Goal: Transaction & Acquisition: Purchase product/service

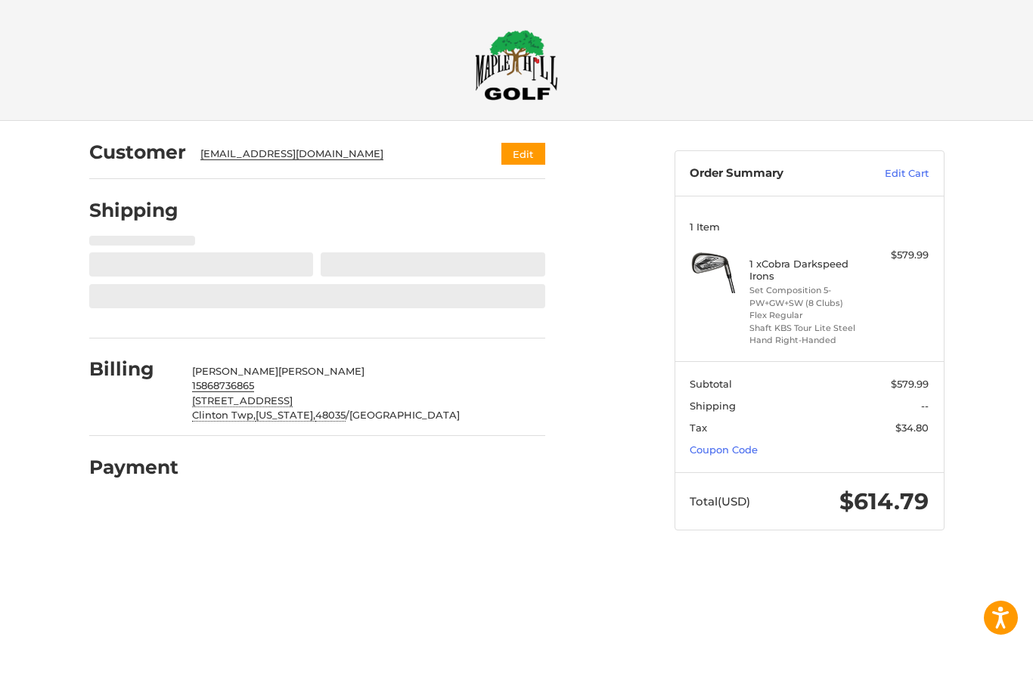
select select "**"
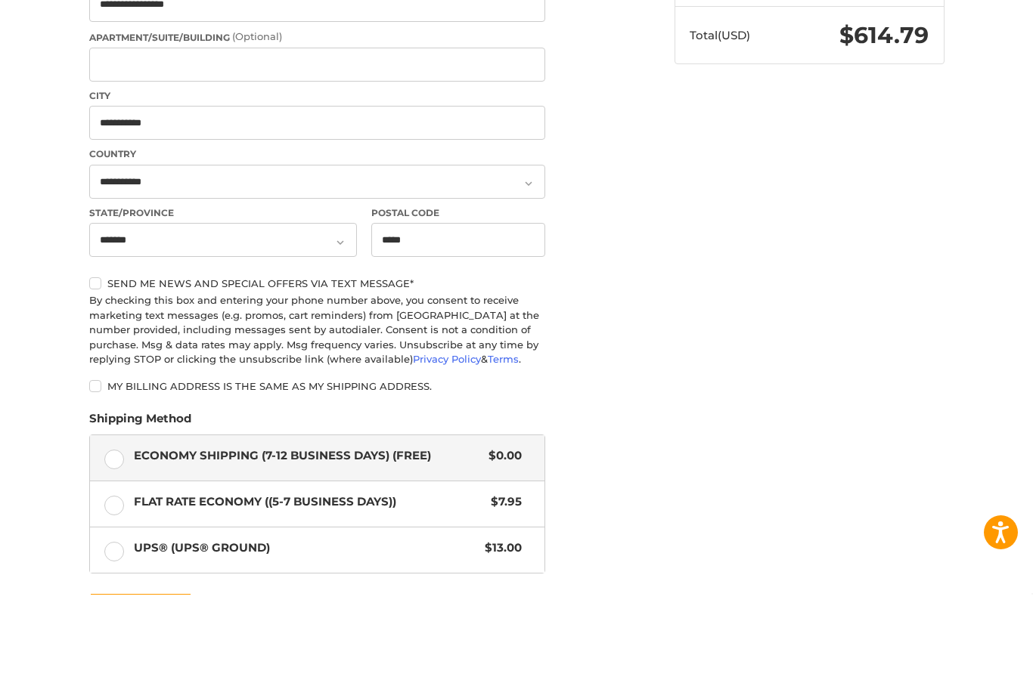
scroll to position [382, 0]
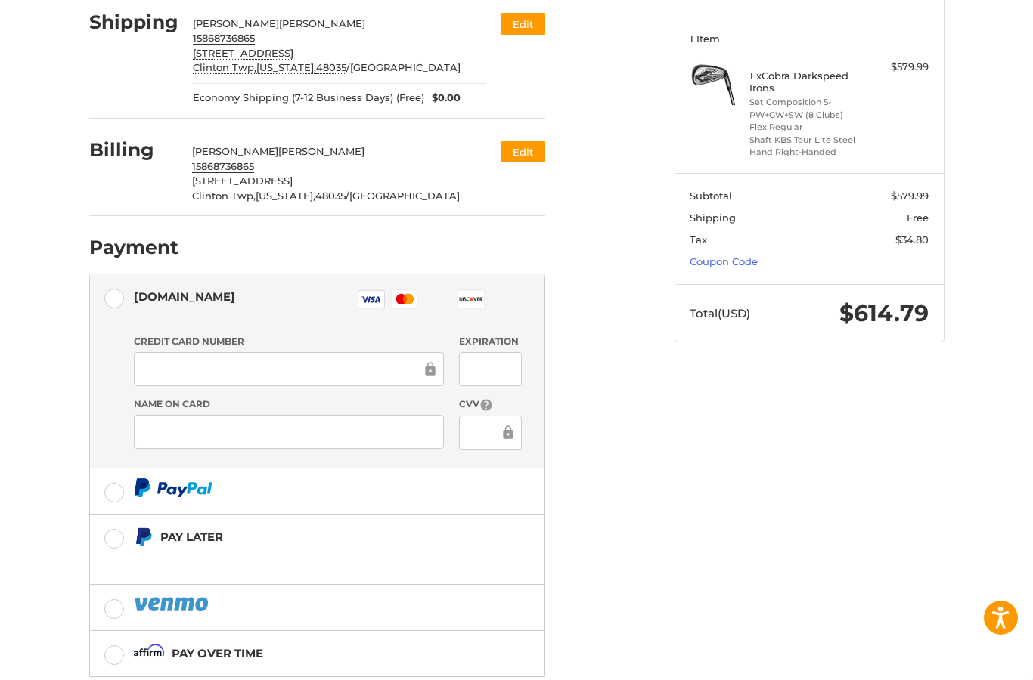
scroll to position [202, 0]
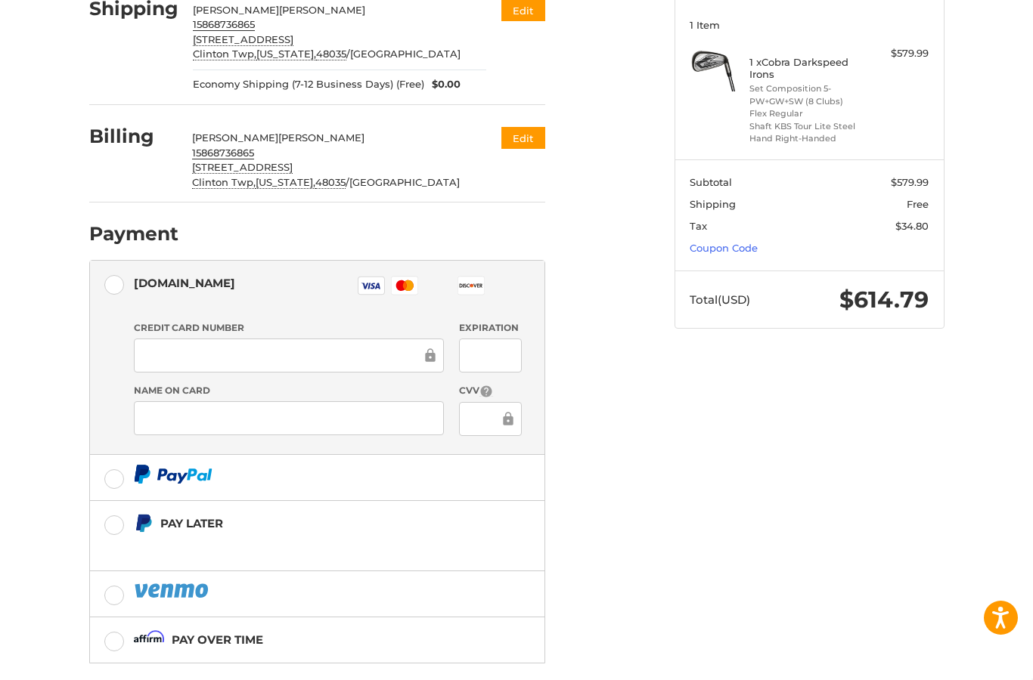
click at [701, 200] on span "Shipping" at bounding box center [712, 204] width 46 height 12
click at [404, 84] on span "Economy Shipping (7-12 Business Days) (Free)" at bounding box center [308, 84] width 231 height 15
select select "**"
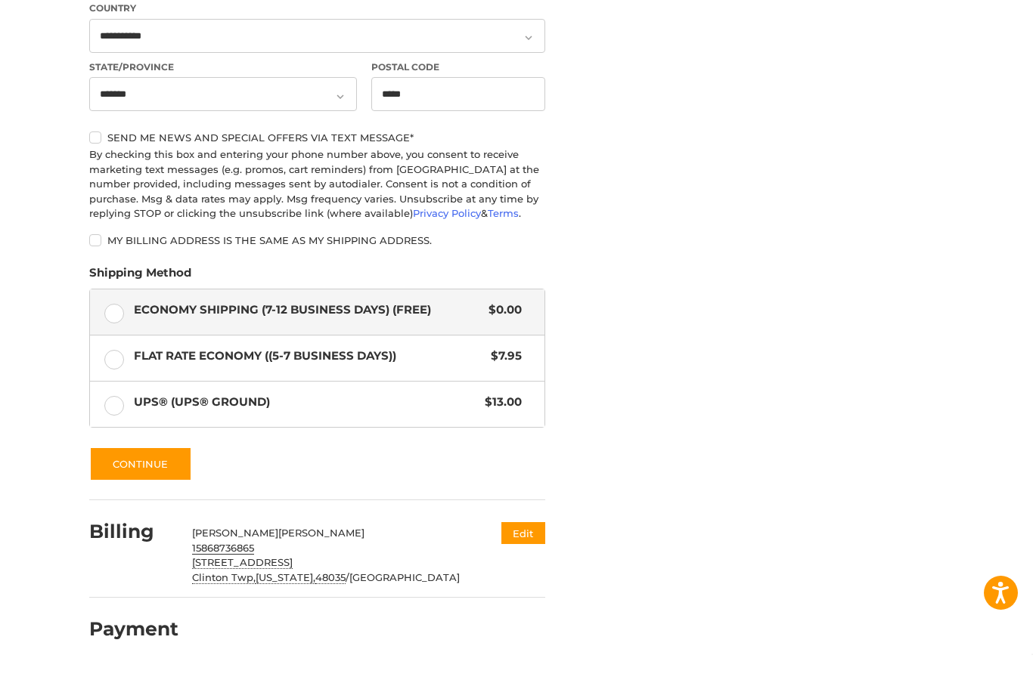
scroll to position [588, 0]
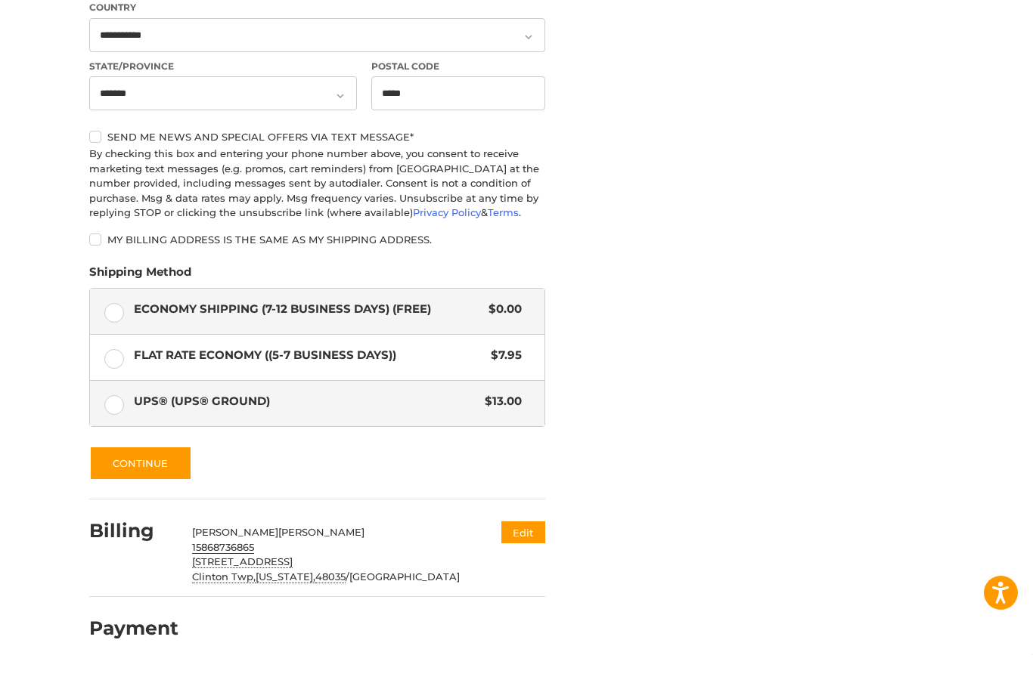
click at [113, 406] on label "UPS® (UPS® Ground) $13.00" at bounding box center [317, 428] width 454 height 45
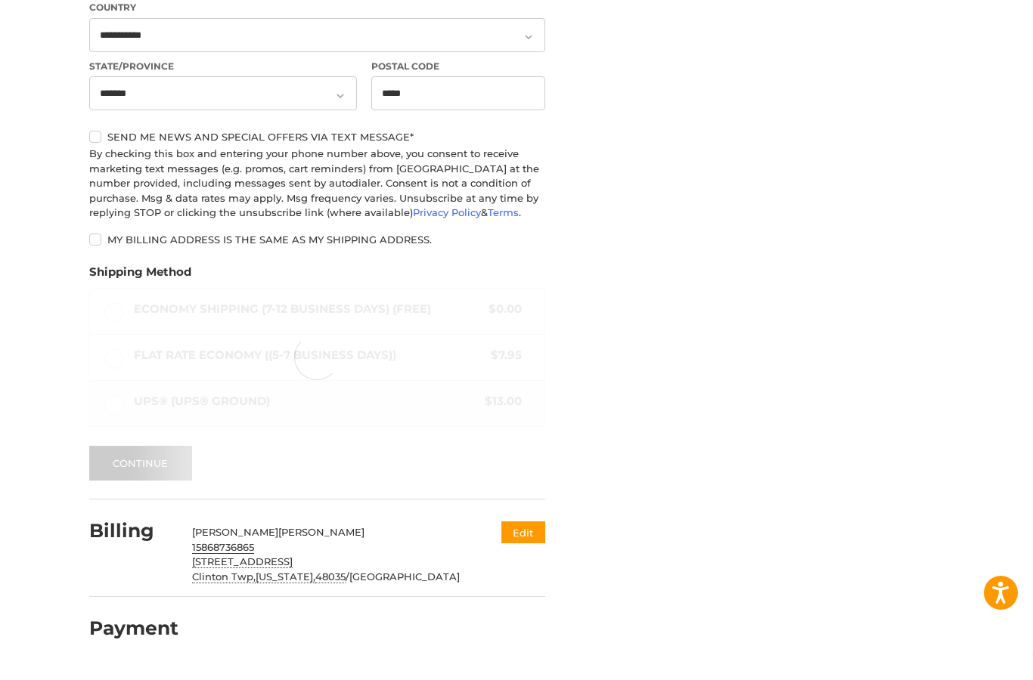
scroll to position [539, 0]
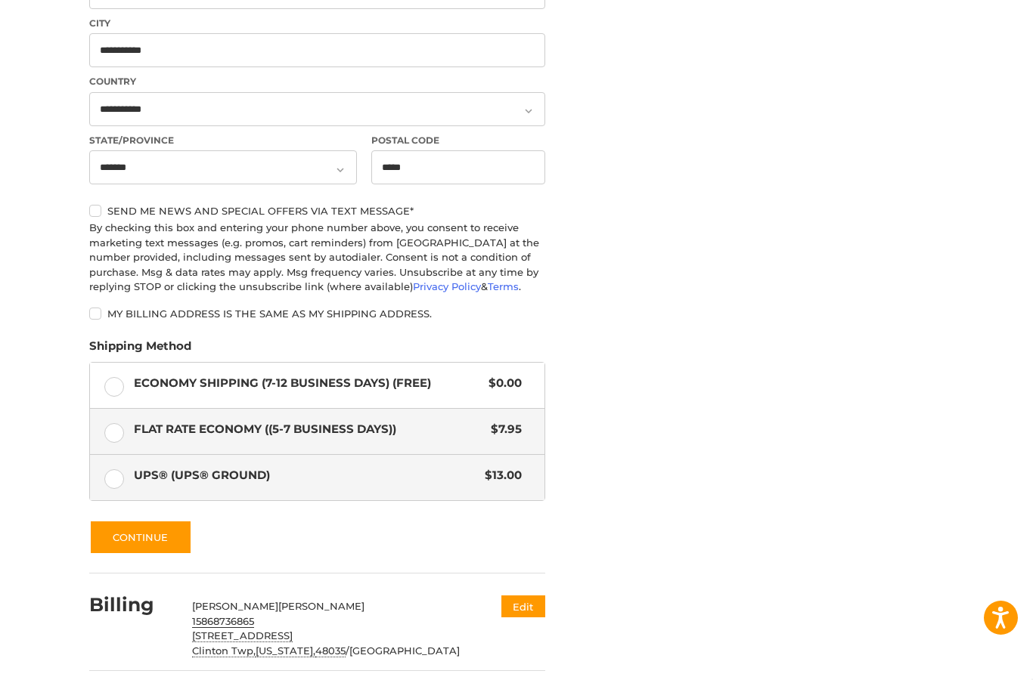
click at [113, 432] on label "Flat Rate Economy ((5-7 Business Days)) $7.95" at bounding box center [317, 431] width 454 height 45
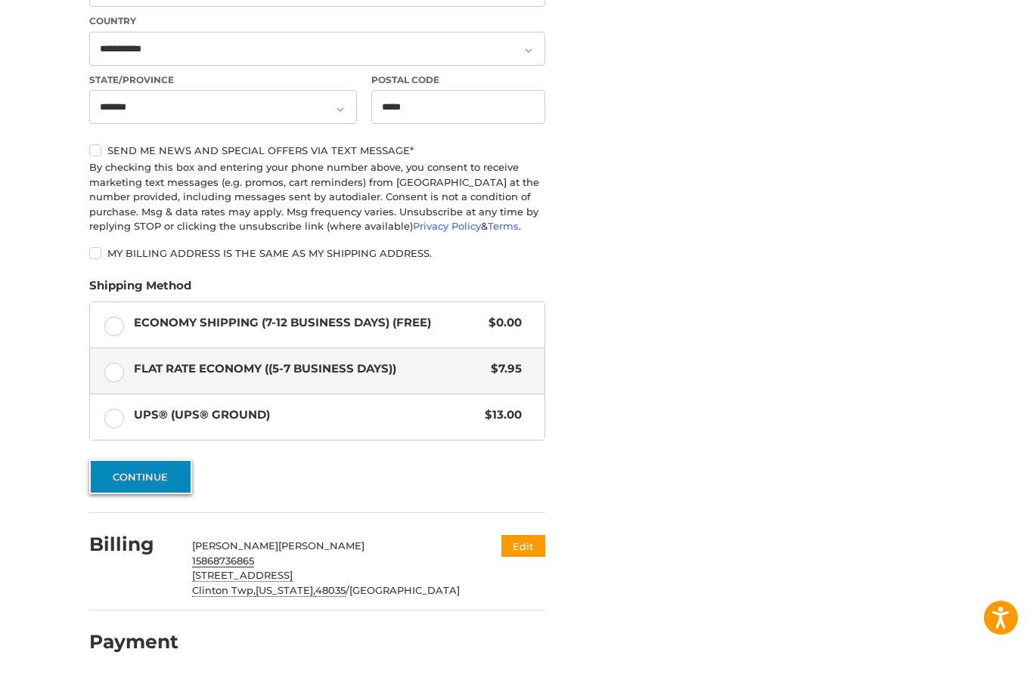
click at [166, 477] on button "Continue" at bounding box center [140, 477] width 103 height 35
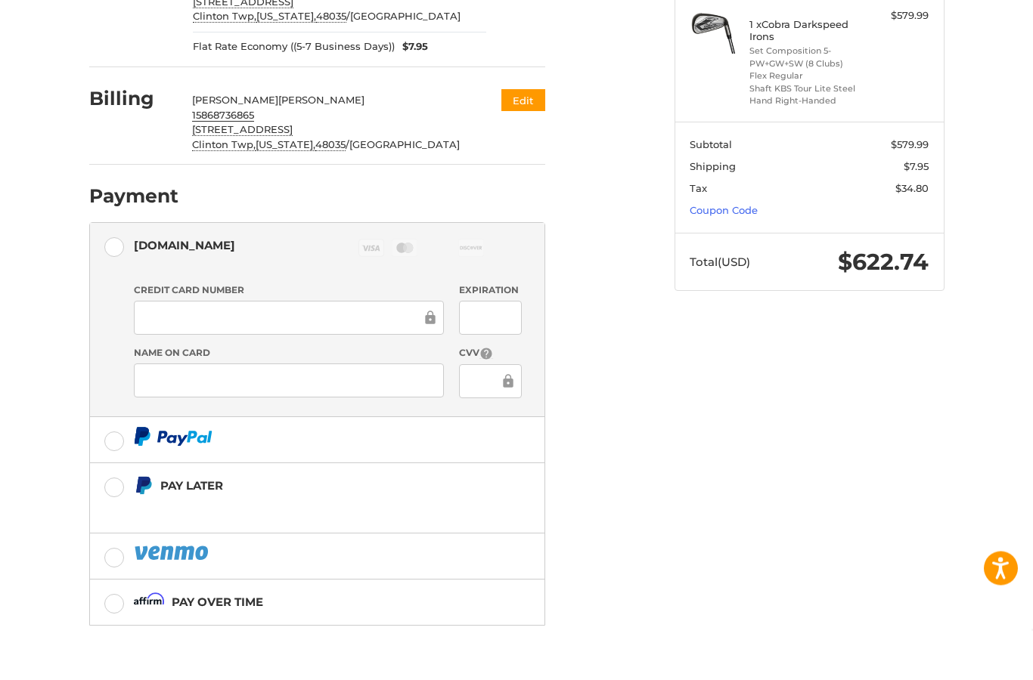
scroll to position [277, 0]
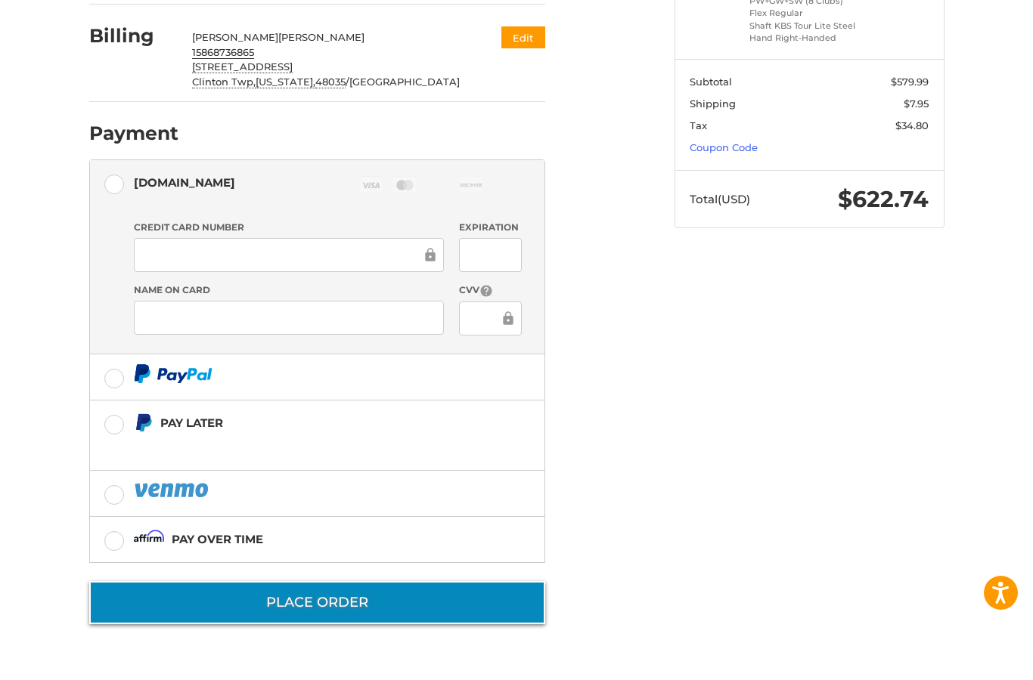
click at [337, 606] on button "Place Order" at bounding box center [317, 627] width 456 height 43
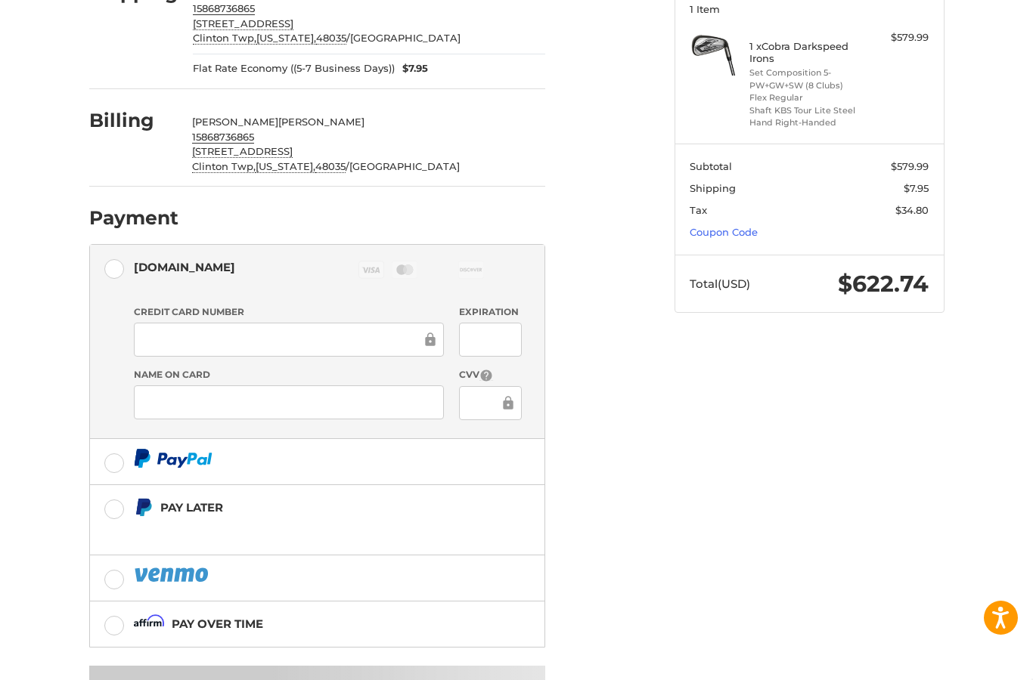
scroll to position [217, 0]
